Goal: Check status: Check status

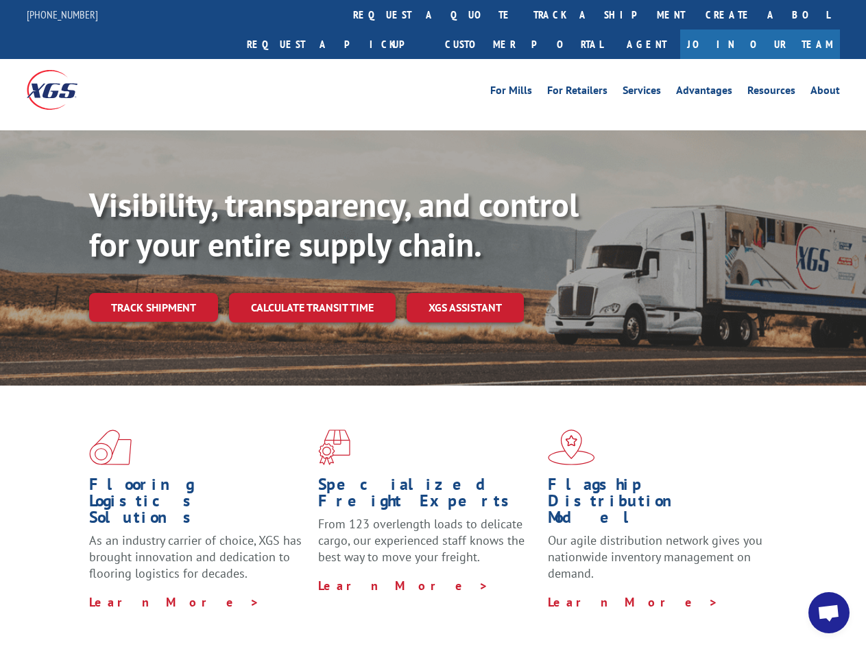
click at [433, 323] on div "Visibility, transparency, and control for your entire supply chain. Track shipm…" at bounding box center [477, 280] width 777 height 191
click at [523, 14] on link "track a shipment" at bounding box center [609, 14] width 172 height 29
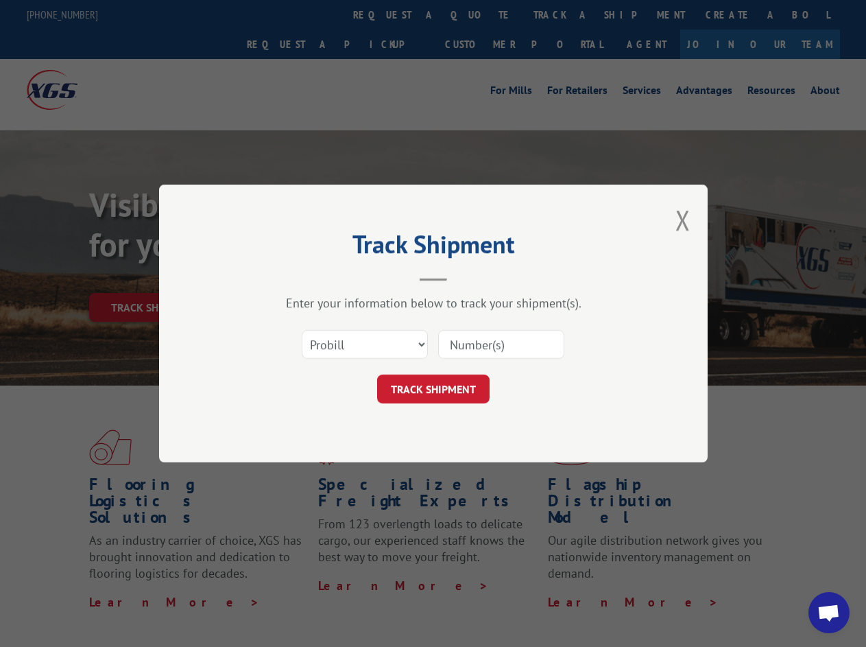
click at [479, 14] on div "Track Shipment Enter your information below to track your shipment(s). Select c…" at bounding box center [433, 323] width 866 height 647
click at [564, 14] on div "Track Shipment Enter your information below to track your shipment(s). Select c…" at bounding box center [433, 323] width 866 height 647
click at [153, 277] on div "Track Shipment Enter your information below to track your shipment(s). Select c…" at bounding box center [433, 323] width 866 height 647
click at [311, 277] on header "Track Shipment" at bounding box center [433, 258] width 411 height 47
click at [466, 277] on header "Track Shipment" at bounding box center [433, 258] width 411 height 47
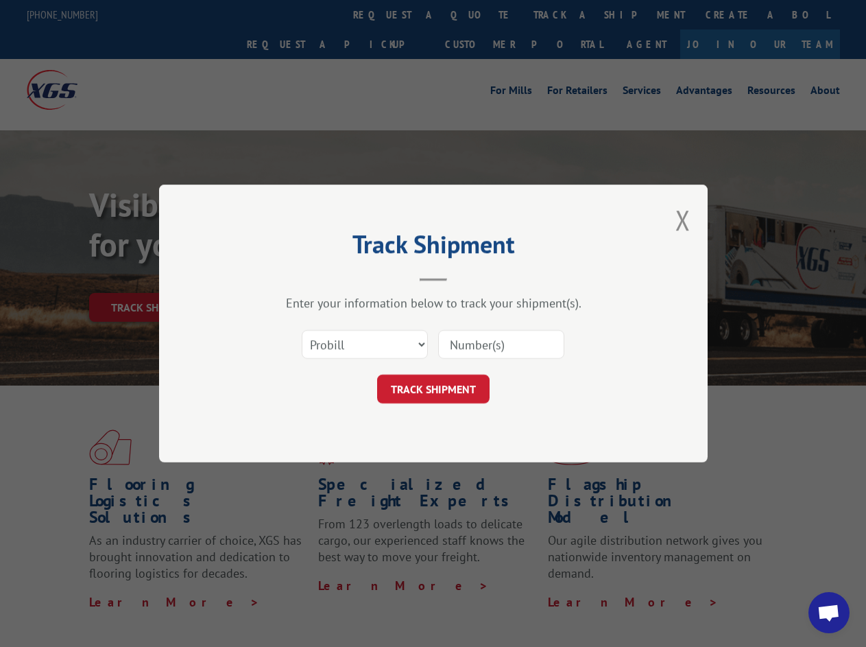
click at [829, 612] on span "Open chat" at bounding box center [828, 613] width 23 height 19
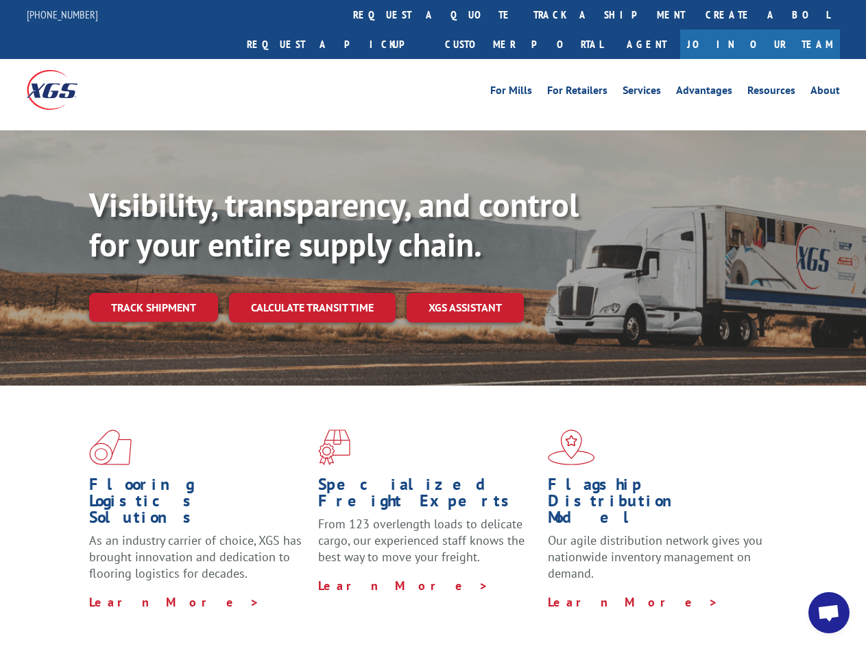
click at [433, 323] on div "Visibility, transparency, and control for your entire supply chain. Track shipm…" at bounding box center [477, 280] width 777 height 191
click at [523, 14] on link "track a shipment" at bounding box center [609, 14] width 172 height 29
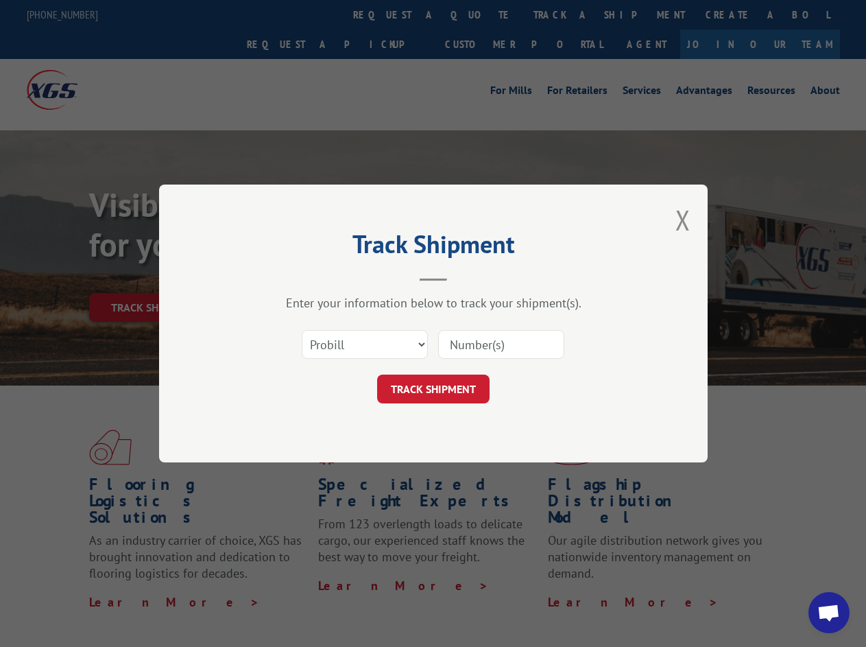
click at [479, 14] on div "Track Shipment Enter your information below to track your shipment(s). Select c…" at bounding box center [433, 323] width 866 height 647
click at [564, 14] on div "Track Shipment Enter your information below to track your shipment(s). Select c…" at bounding box center [433, 323] width 866 height 647
click at [153, 277] on div "Track Shipment Enter your information below to track your shipment(s). Select c…" at bounding box center [433, 323] width 866 height 647
click at [311, 277] on header "Track Shipment" at bounding box center [433, 258] width 411 height 47
click at [466, 277] on header "Track Shipment" at bounding box center [433, 258] width 411 height 47
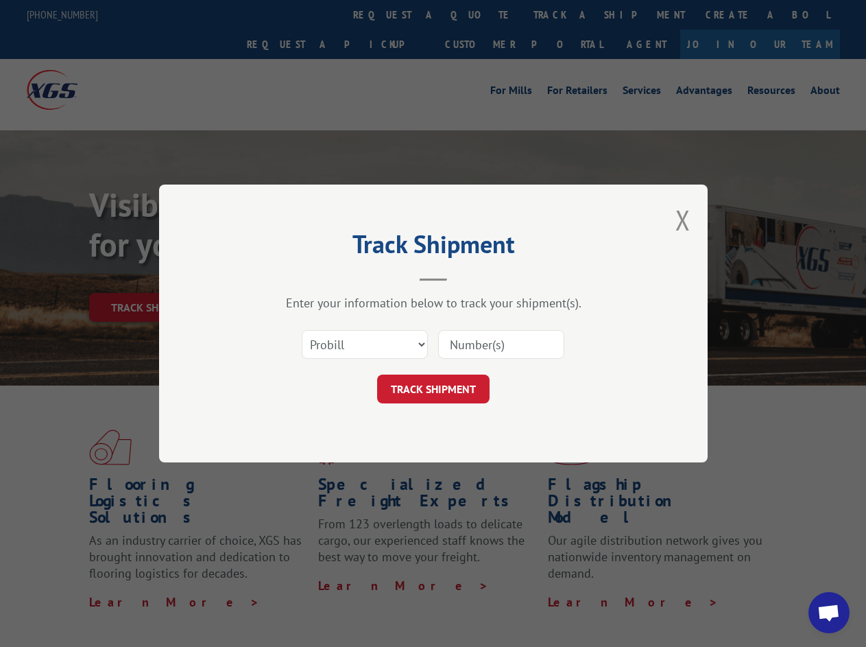
click at [829, 612] on span "Open chat" at bounding box center [828, 613] width 23 height 19
